Goal: Navigation & Orientation: Find specific page/section

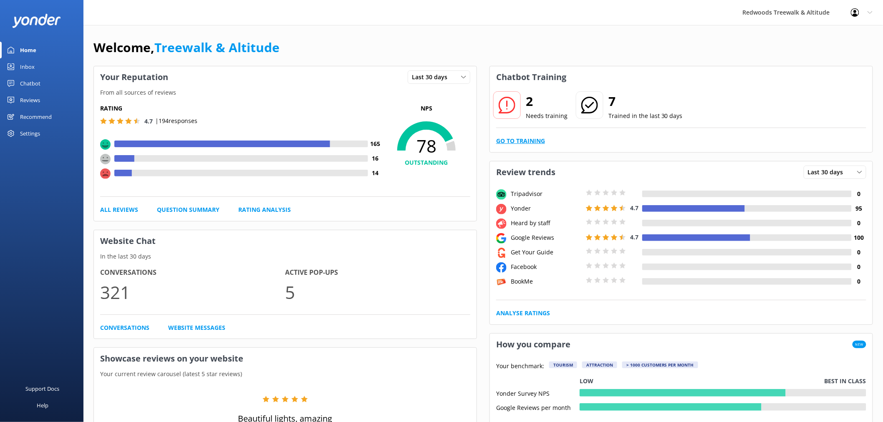
click at [518, 138] on link "Go to Training" at bounding box center [520, 140] width 49 height 9
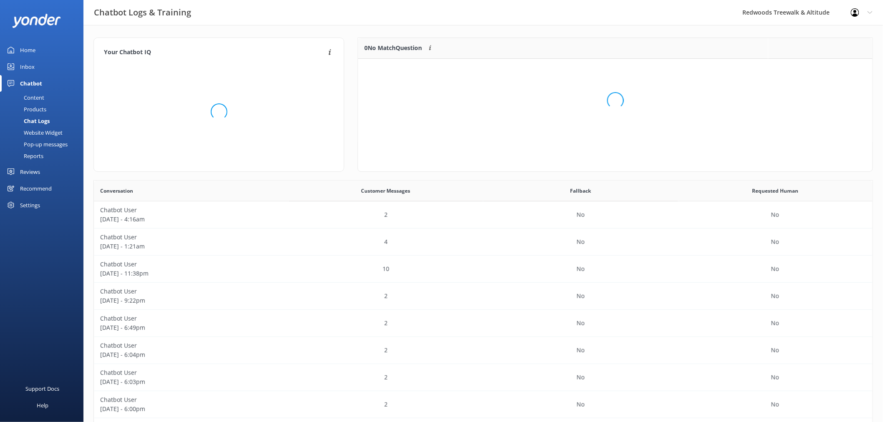
scroll to position [56, 507]
click at [825, 69] on button "Ignore" at bounding box center [815, 69] width 31 height 13
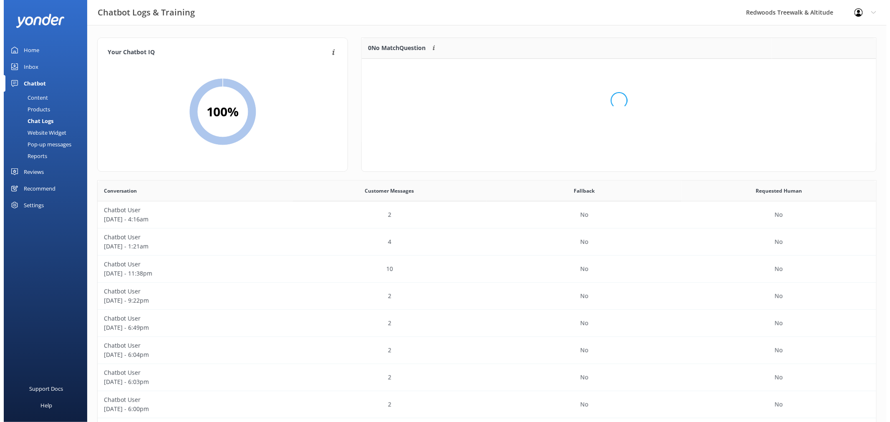
scroll to position [97, 507]
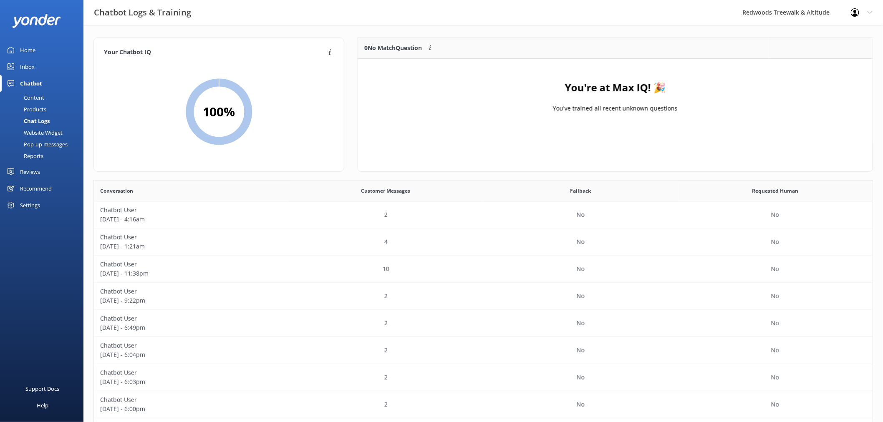
click at [43, 67] on link "Inbox" at bounding box center [41, 66] width 83 height 17
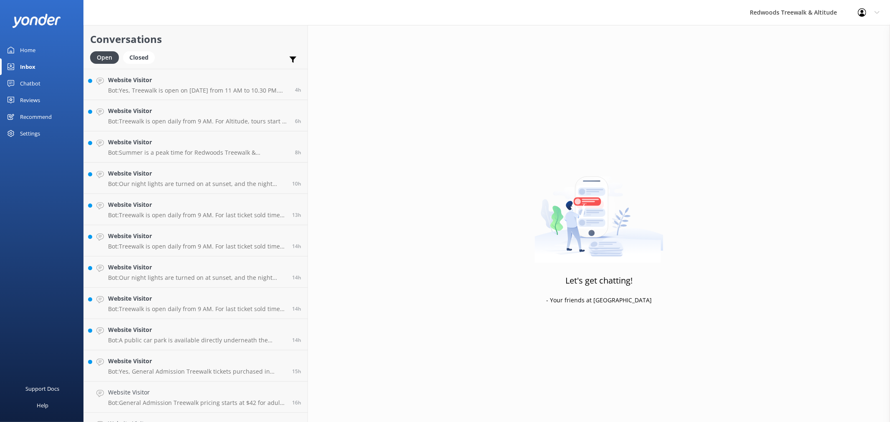
click at [45, 94] on link "Reviews" at bounding box center [41, 100] width 83 height 17
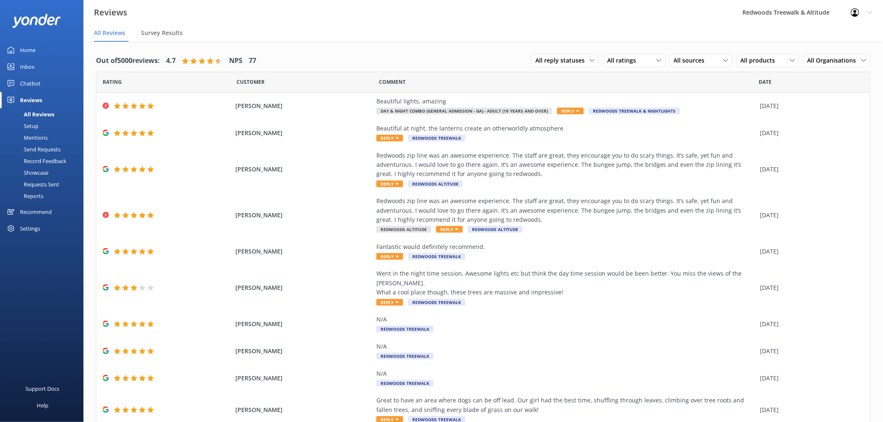
click at [42, 46] on link "Home" at bounding box center [41, 50] width 83 height 17
